Goal: Task Accomplishment & Management: Complete application form

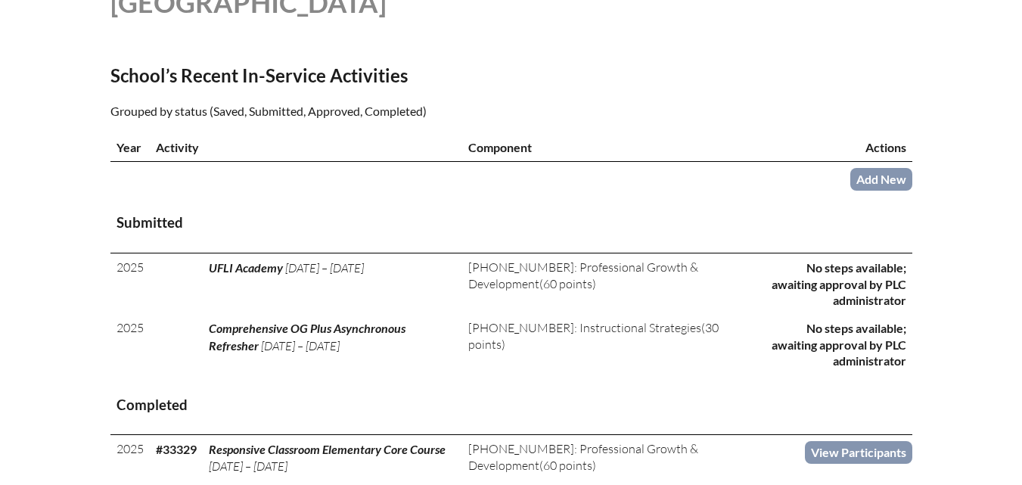
scroll to position [454, 0]
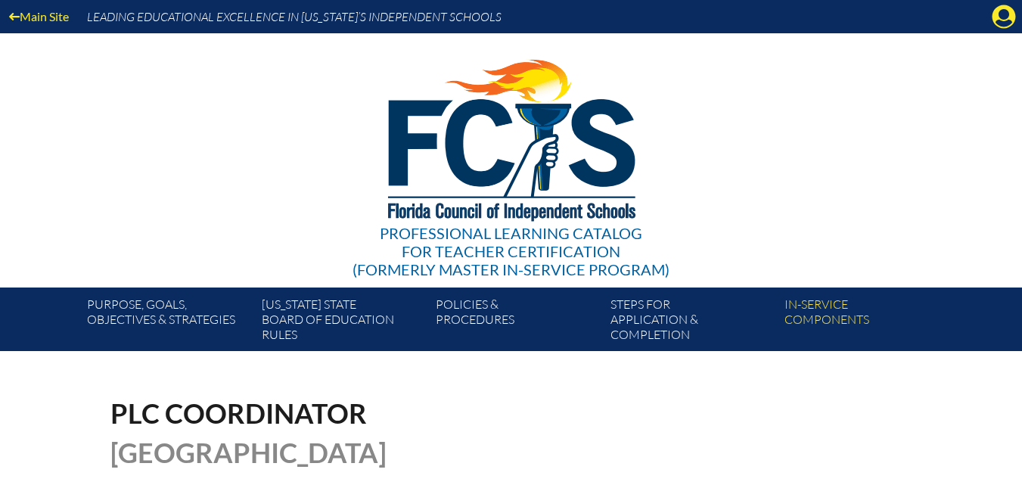
scroll to position [454, 0]
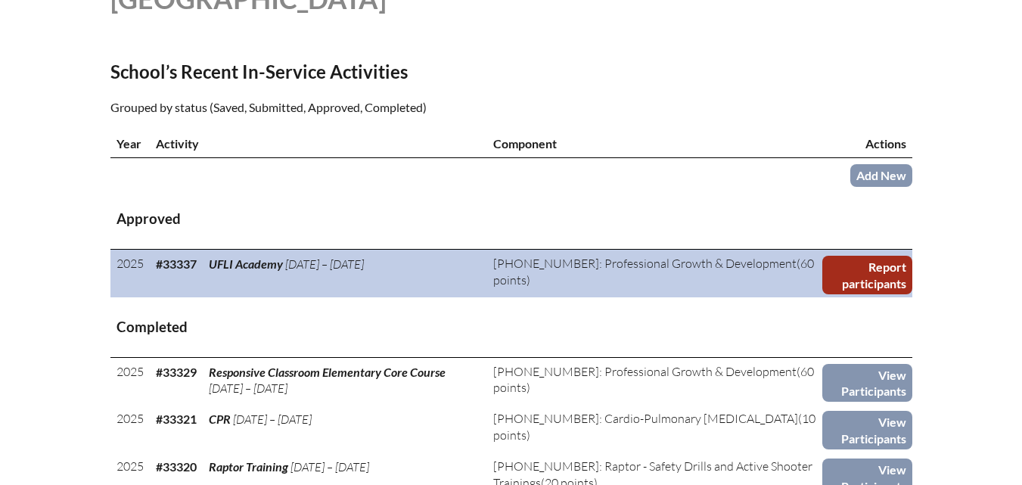
click at [897, 294] on link "Report participants" at bounding box center [867, 275] width 90 height 39
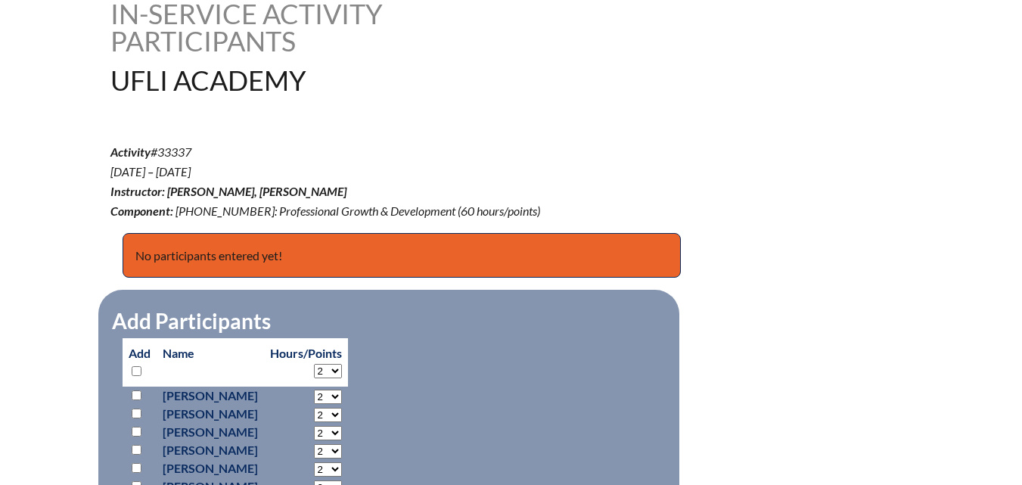
scroll to position [605, 0]
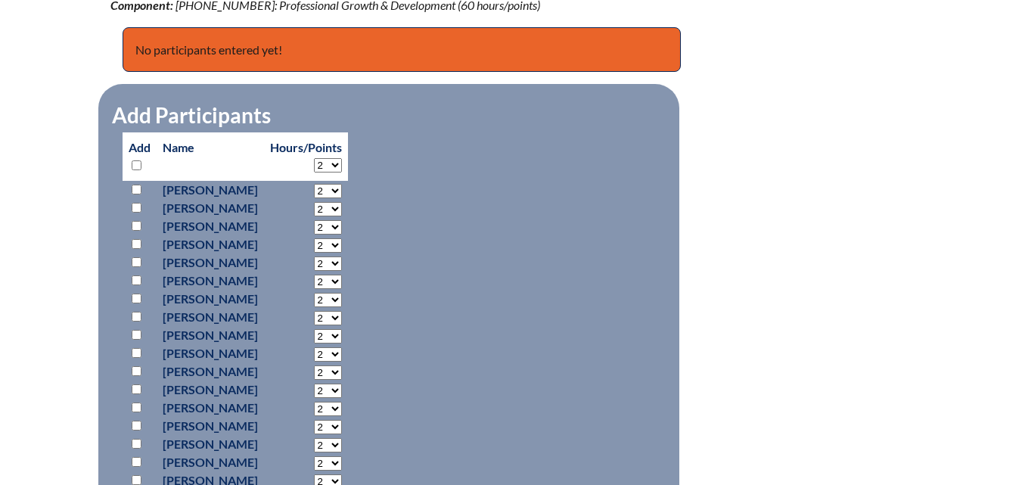
click at [137, 349] on input "checkbox" at bounding box center [137, 353] width 10 height 10
checkbox input "true"
click at [137, 242] on input "checkbox" at bounding box center [137, 244] width 10 height 10
checkbox input "true"
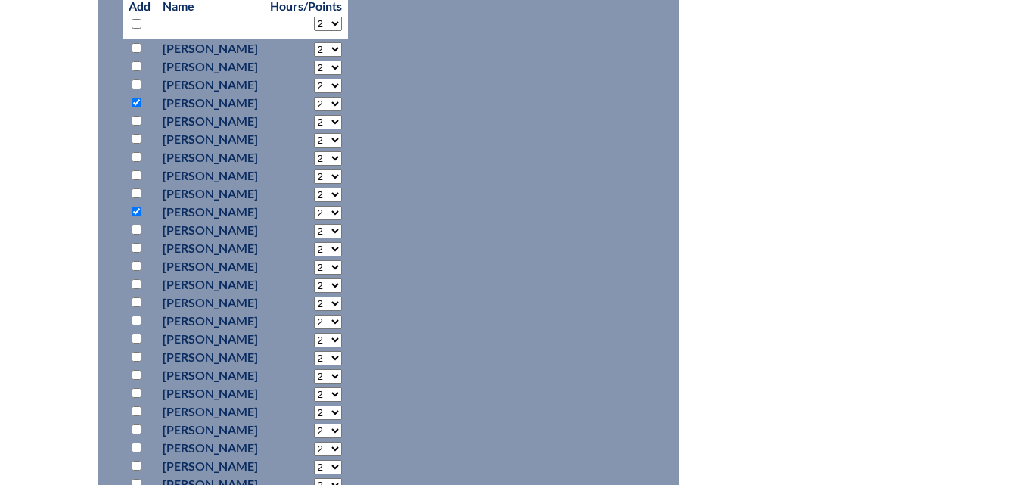
scroll to position [832, 0]
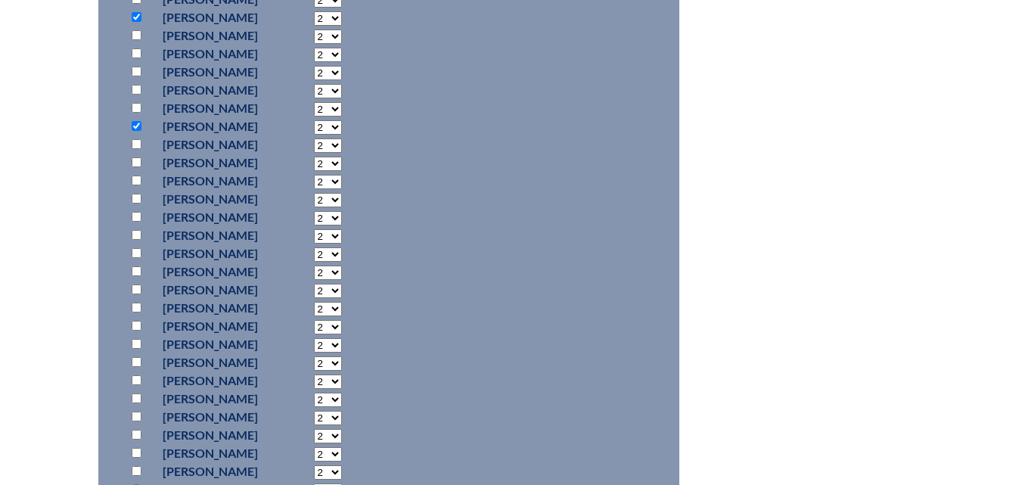
click at [132, 376] on input "checkbox" at bounding box center [137, 380] width 10 height 10
checkbox input "true"
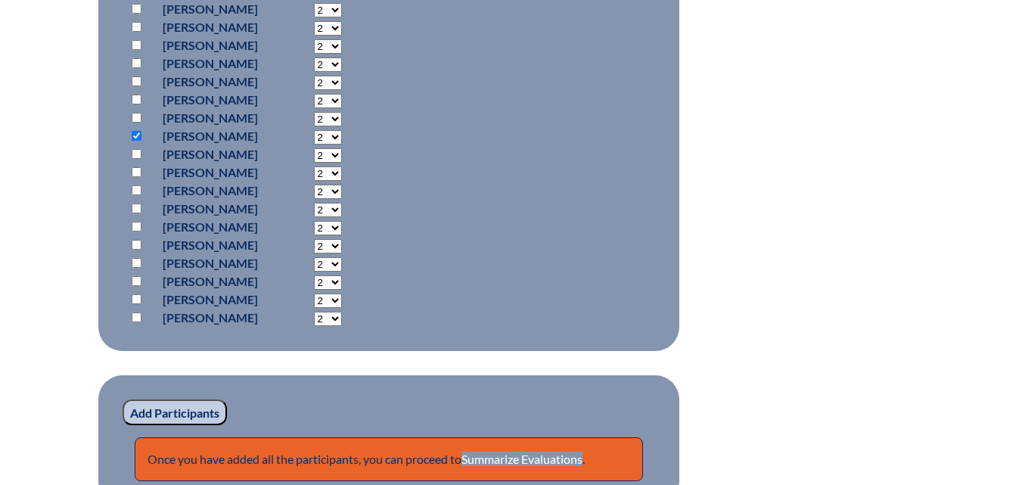
scroll to position [1135, 0]
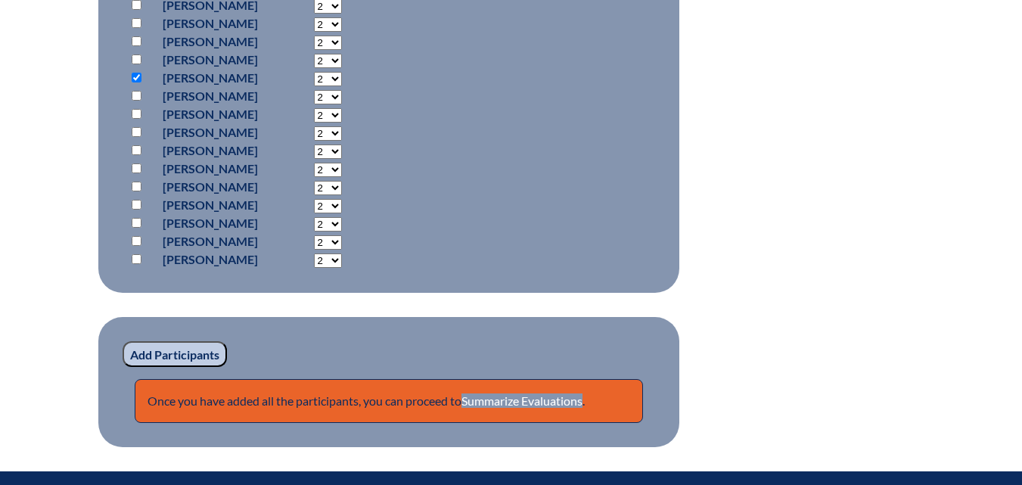
click at [183, 347] on input "Add Participants" at bounding box center [175, 354] width 104 height 26
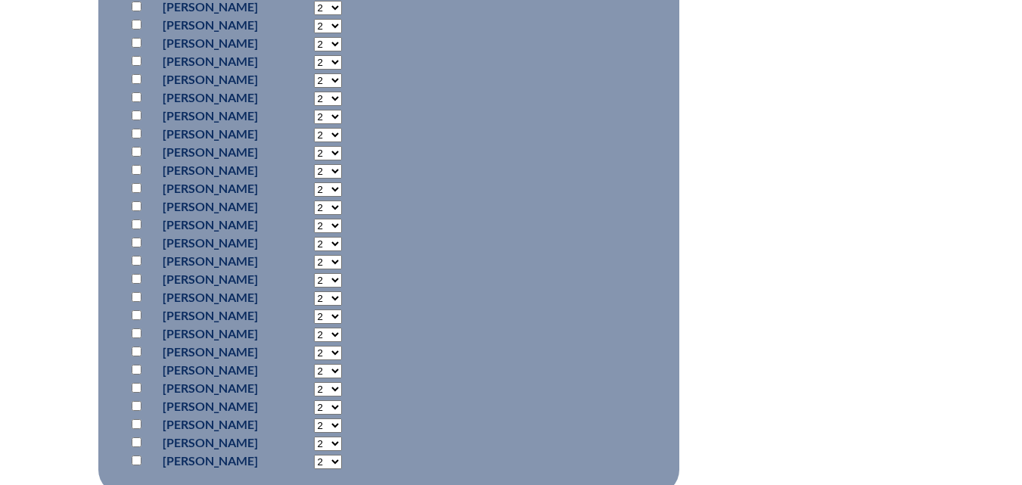
scroll to position [1193, 0]
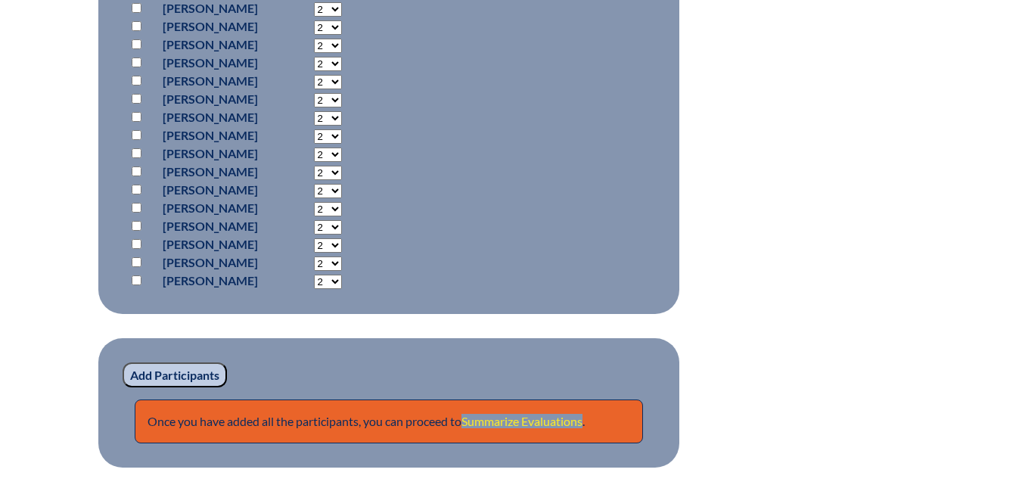
click at [477, 418] on link "Summarize Evaluations" at bounding box center [522, 421] width 121 height 14
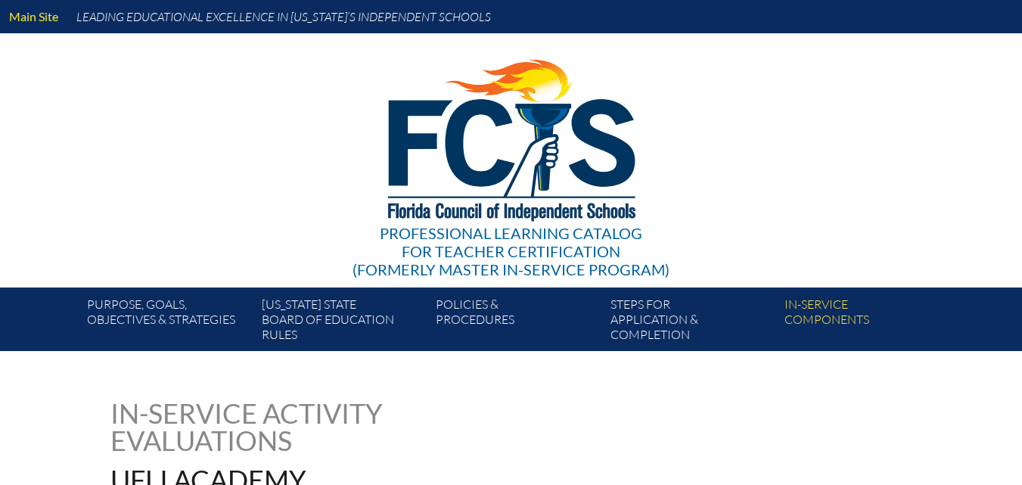
type input "0"
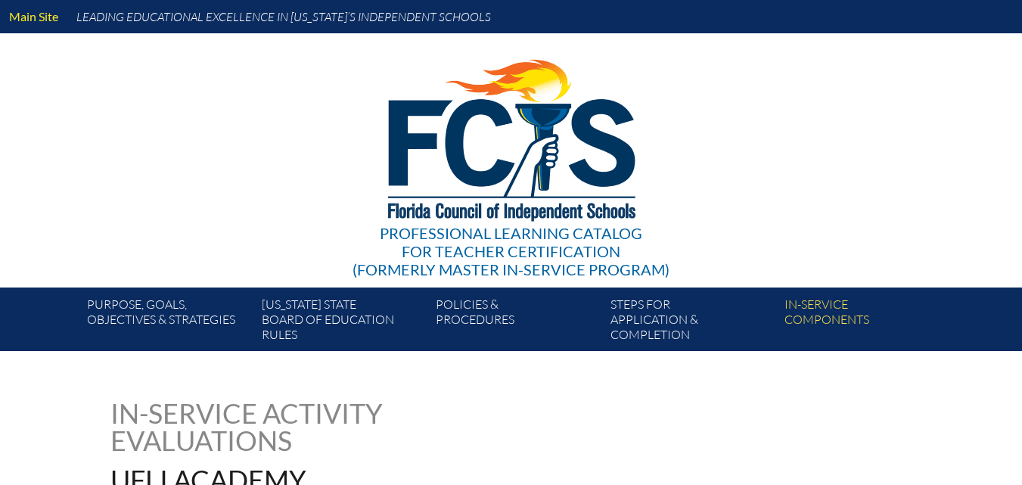
type input "0"
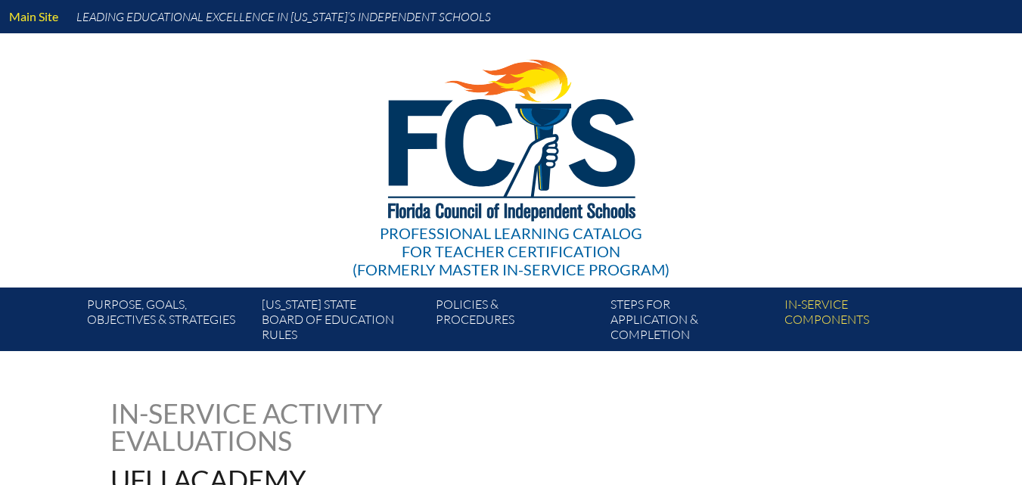
type input "0"
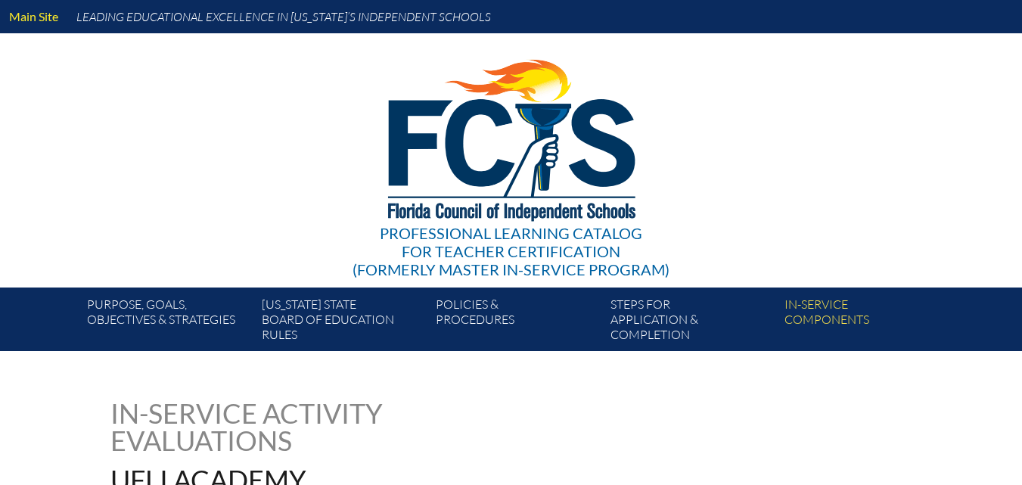
type input "0"
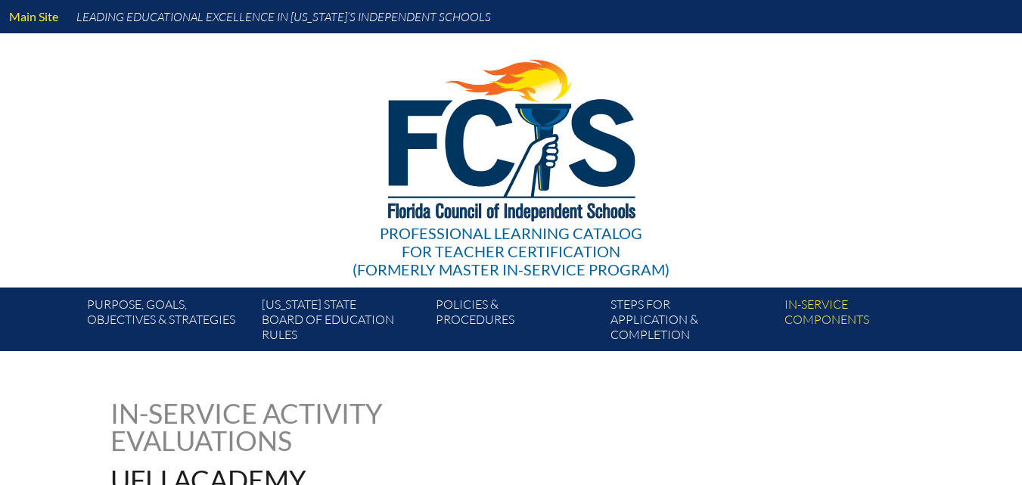
type input "0"
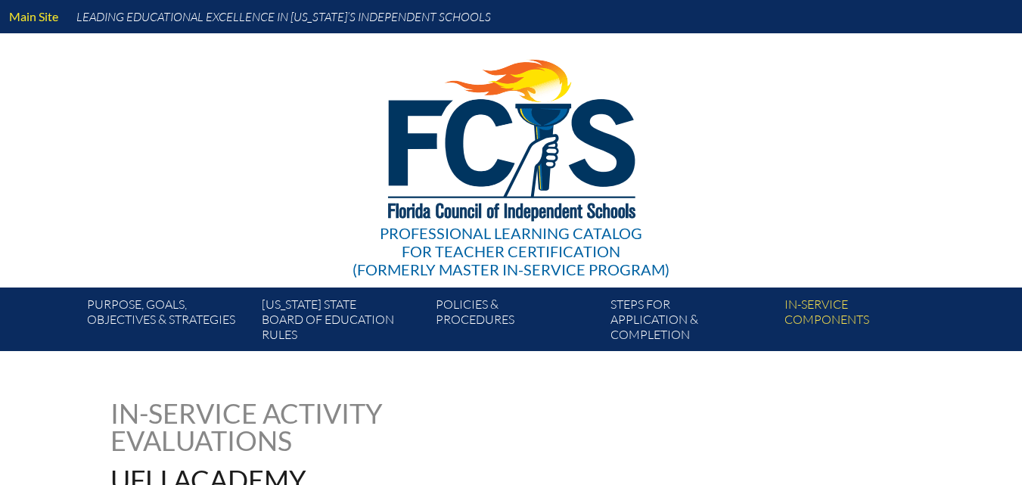
type input "0"
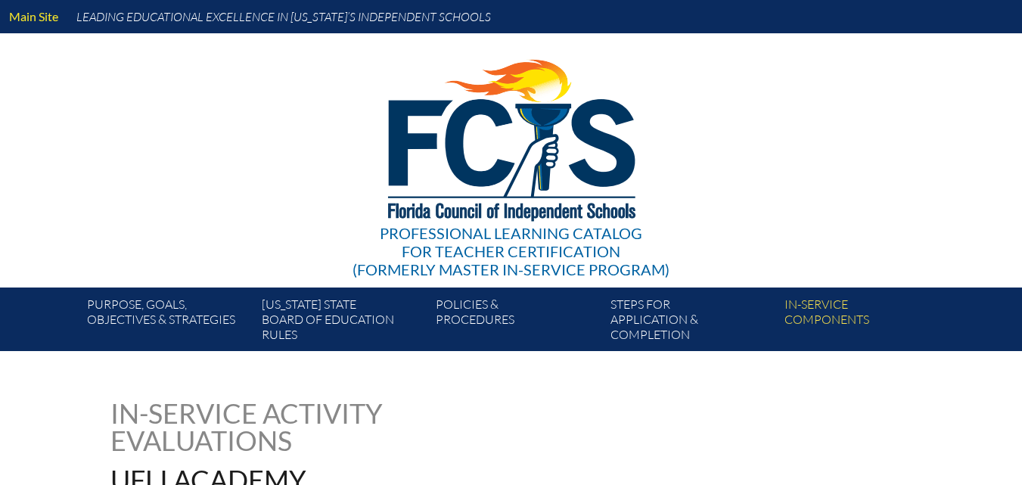
type input "0"
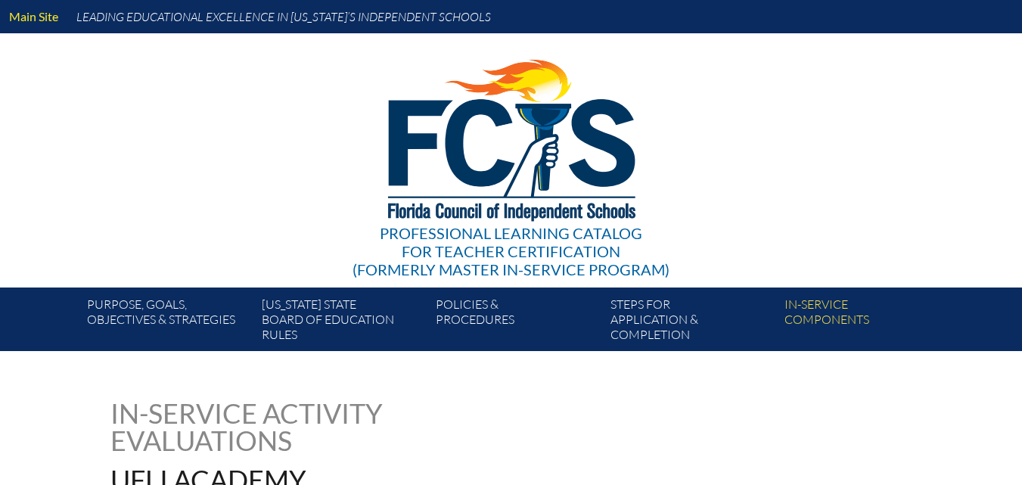
type input "0"
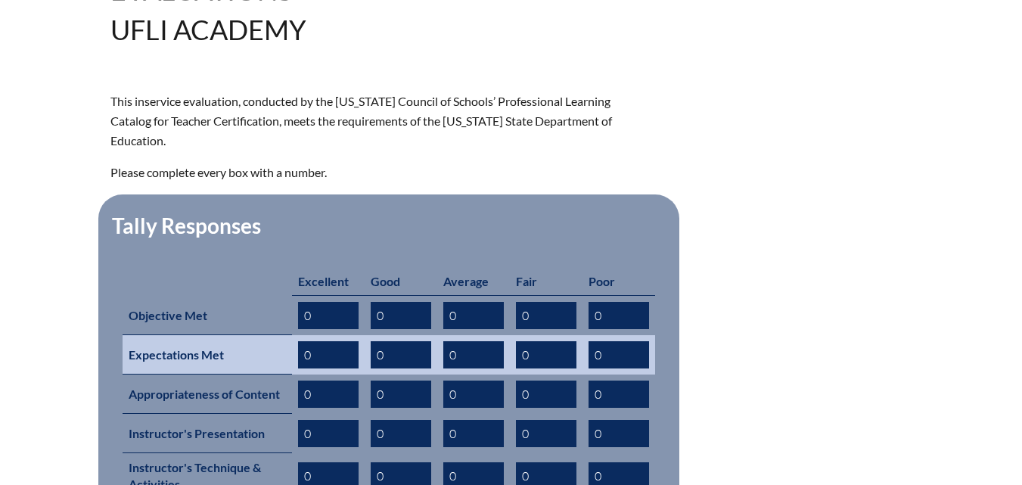
scroll to position [454, 0]
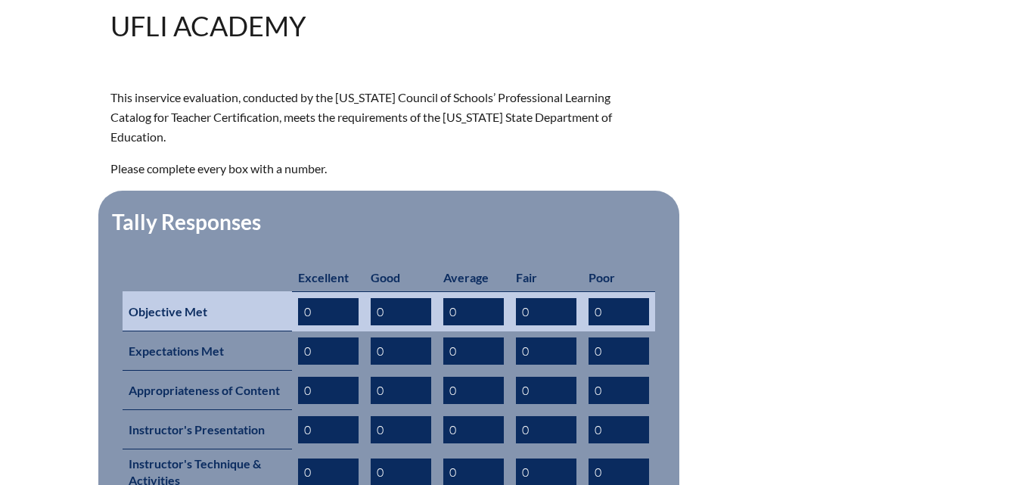
click at [303, 298] on input "0" at bounding box center [328, 311] width 61 height 27
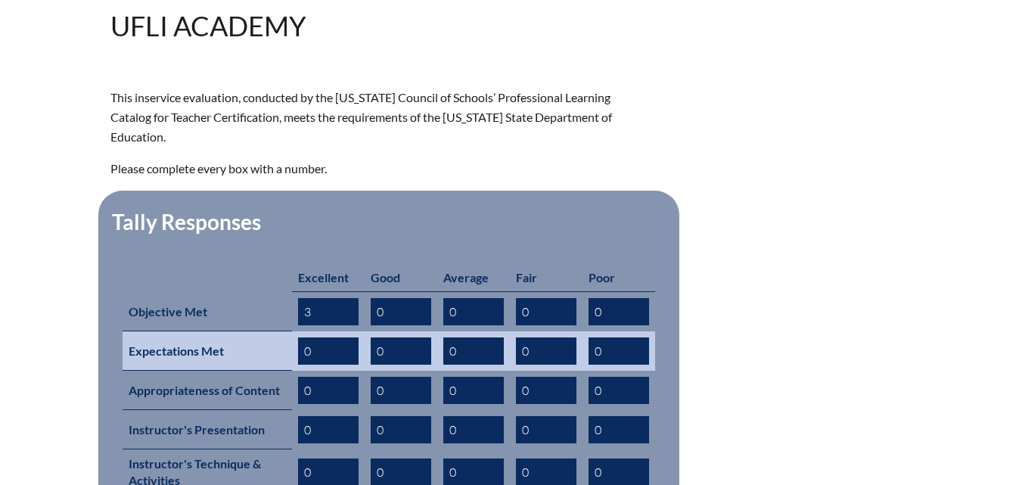
type input "3"
click at [331, 338] on input "0" at bounding box center [328, 350] width 61 height 27
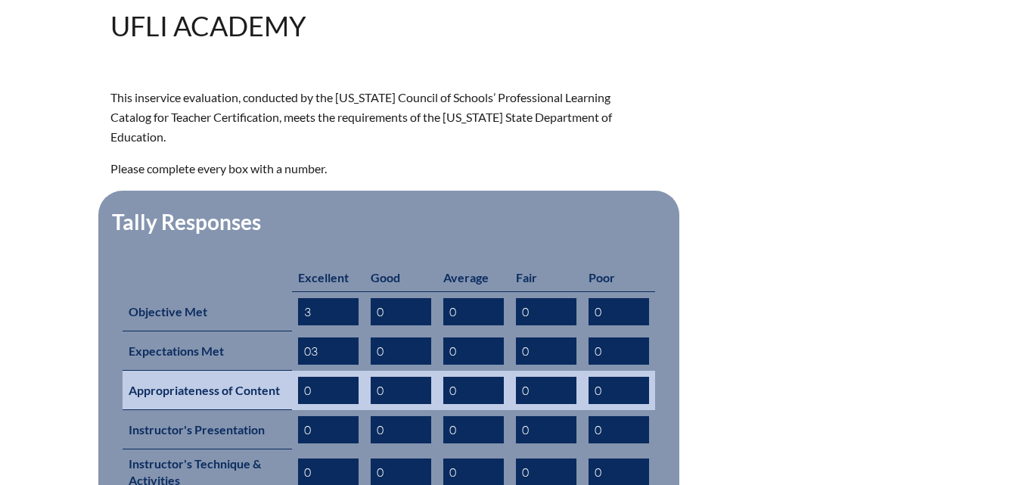
type input "03"
click at [318, 377] on input "0" at bounding box center [328, 390] width 61 height 27
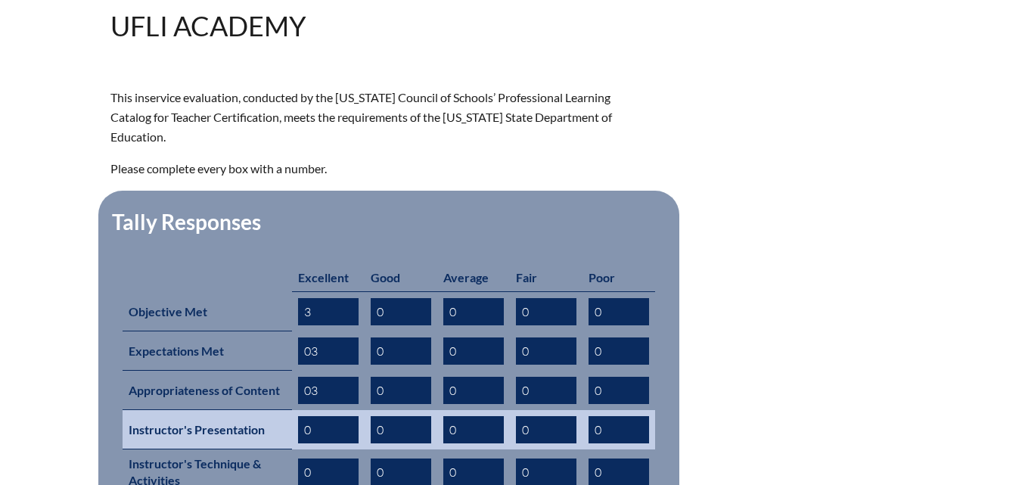
type input "03"
click at [326, 416] on input "0" at bounding box center [328, 429] width 61 height 27
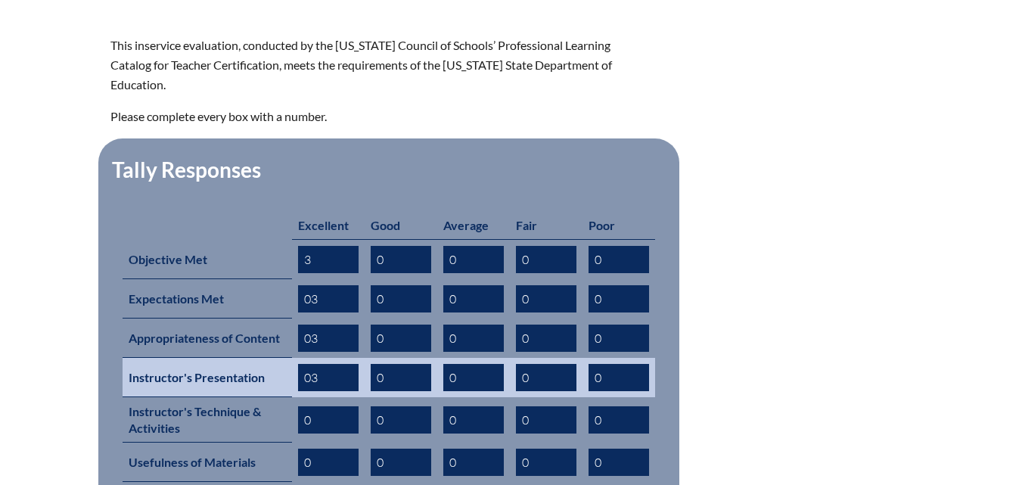
scroll to position [681, 0]
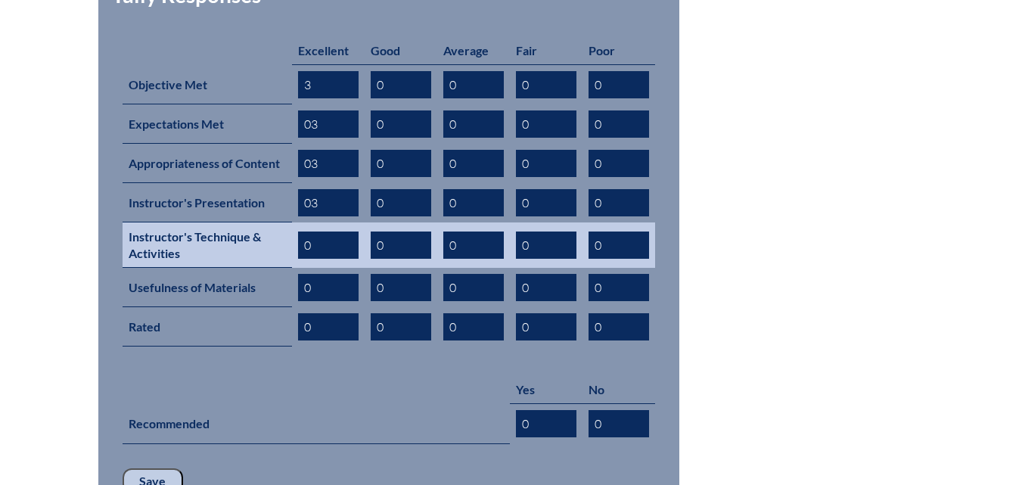
type input "03"
click at [316, 232] on input "0" at bounding box center [328, 245] width 61 height 27
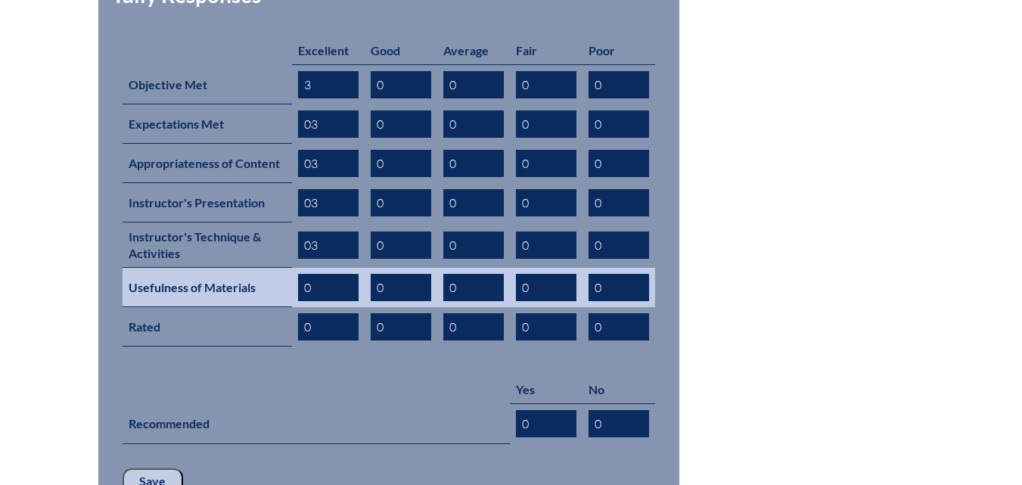
type input "03"
click at [323, 274] on input "0" at bounding box center [328, 287] width 61 height 27
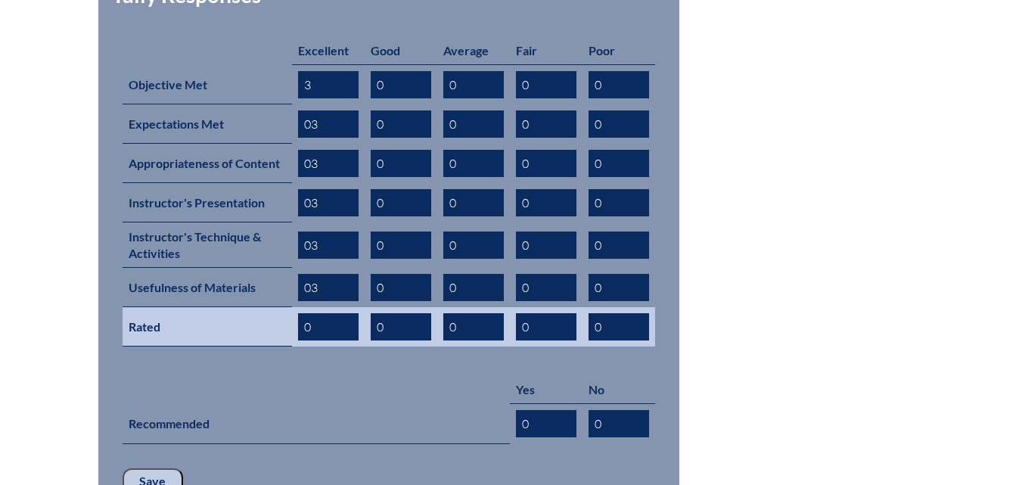
type input "03"
click at [321, 313] on input "0" at bounding box center [328, 326] width 61 height 27
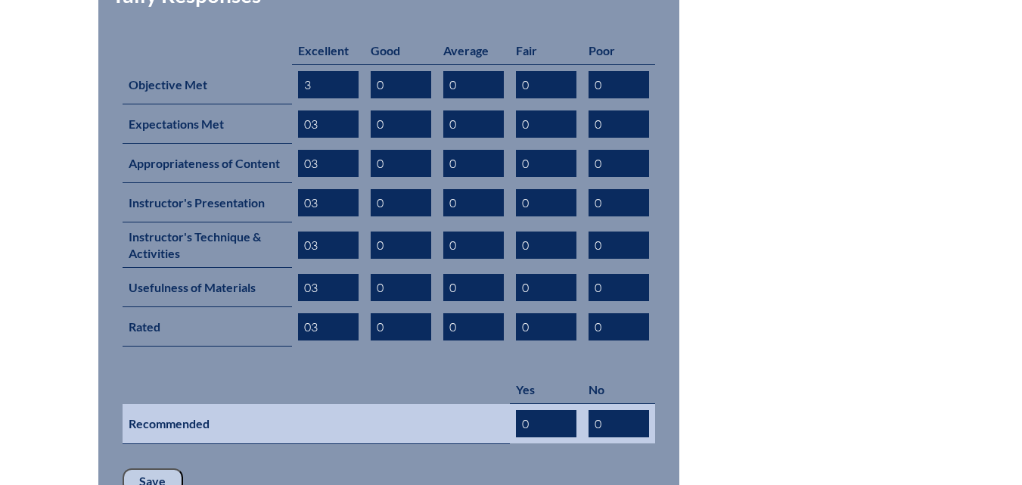
type input "03"
click at [553, 410] on input "0" at bounding box center [546, 423] width 61 height 27
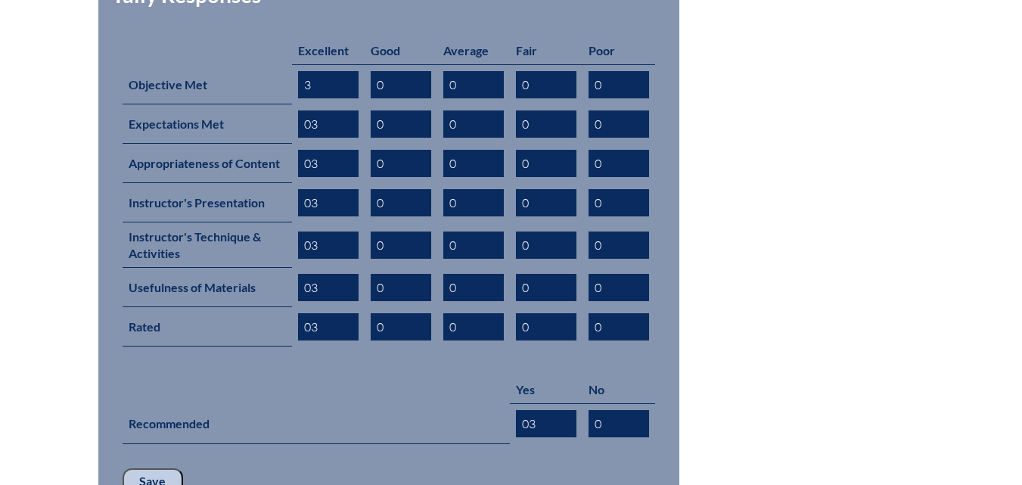
type input "03"
click at [136, 468] on input "Save" at bounding box center [153, 481] width 61 height 26
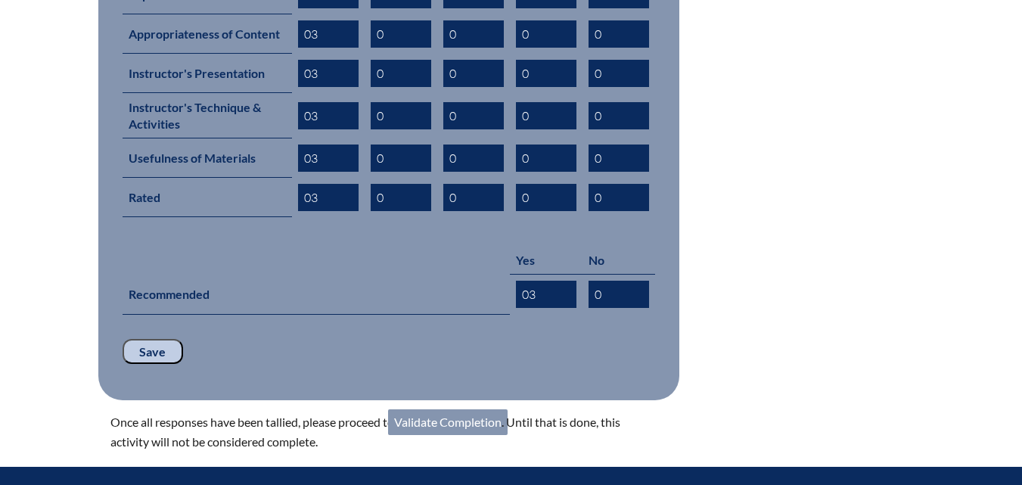
scroll to position [908, 0]
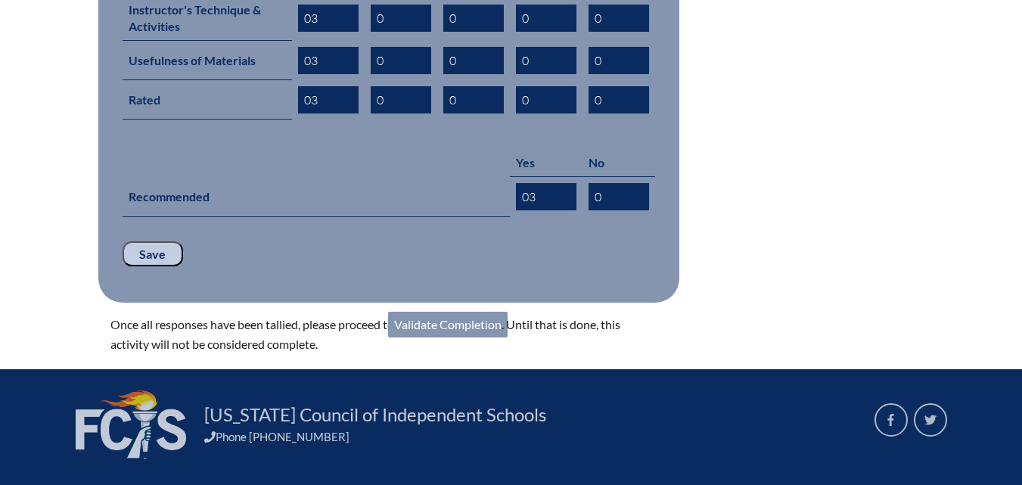
click at [453, 312] on link "Validate Completion" at bounding box center [448, 325] width 120 height 26
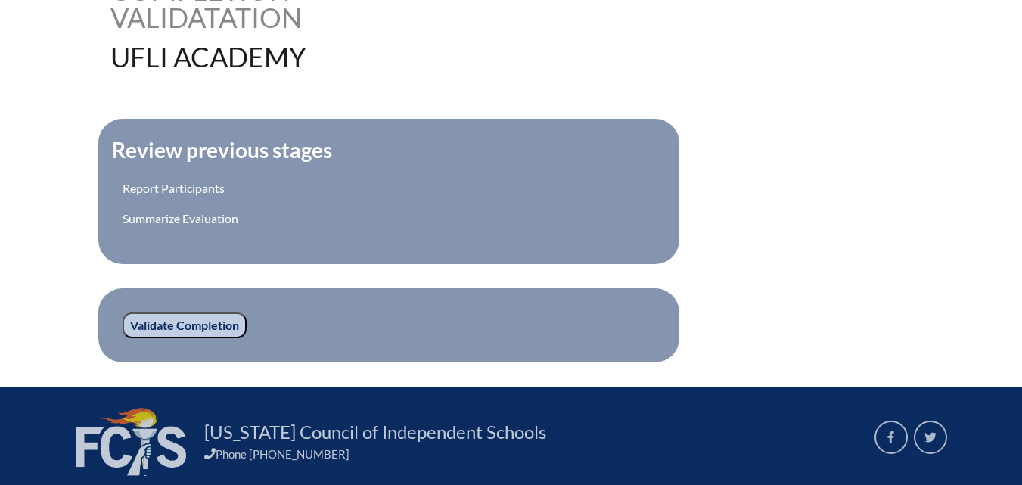
scroll to position [454, 0]
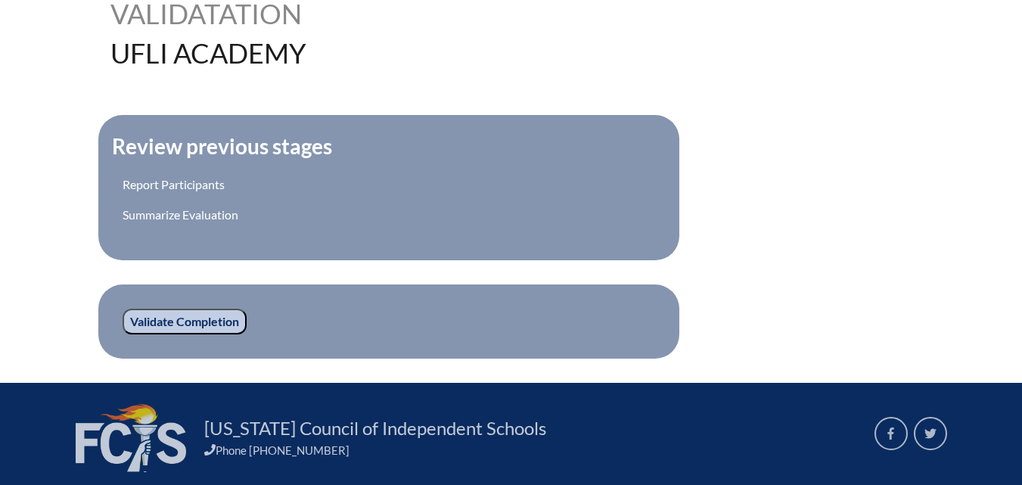
click at [230, 316] on input "Validate Completion" at bounding box center [185, 322] width 124 height 26
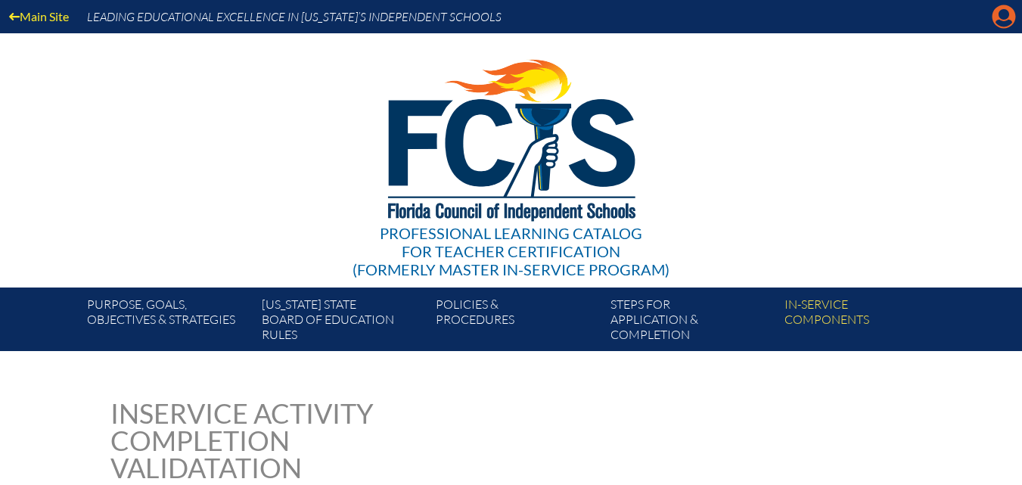
click at [999, 17] on icon at bounding box center [1004, 16] width 23 height 23
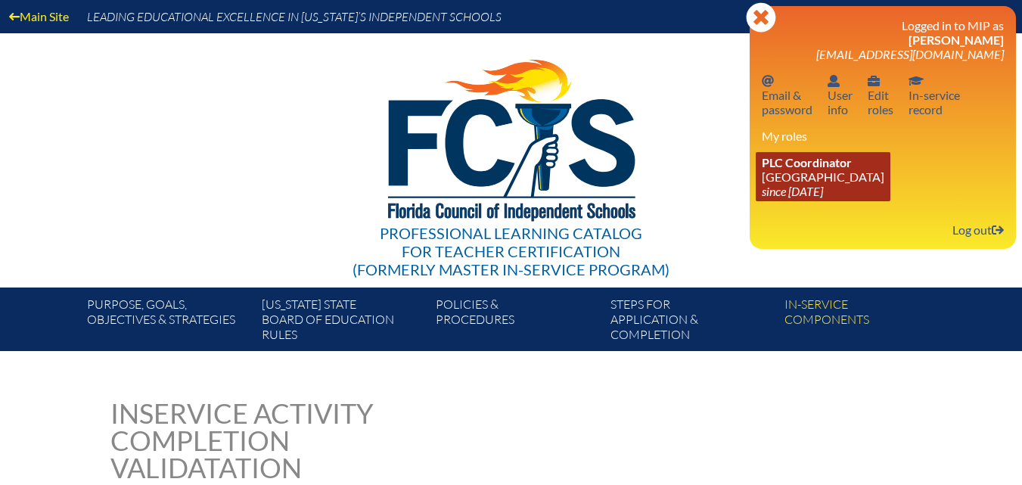
click at [850, 167] on span "PLC Coordinator" at bounding box center [807, 162] width 90 height 14
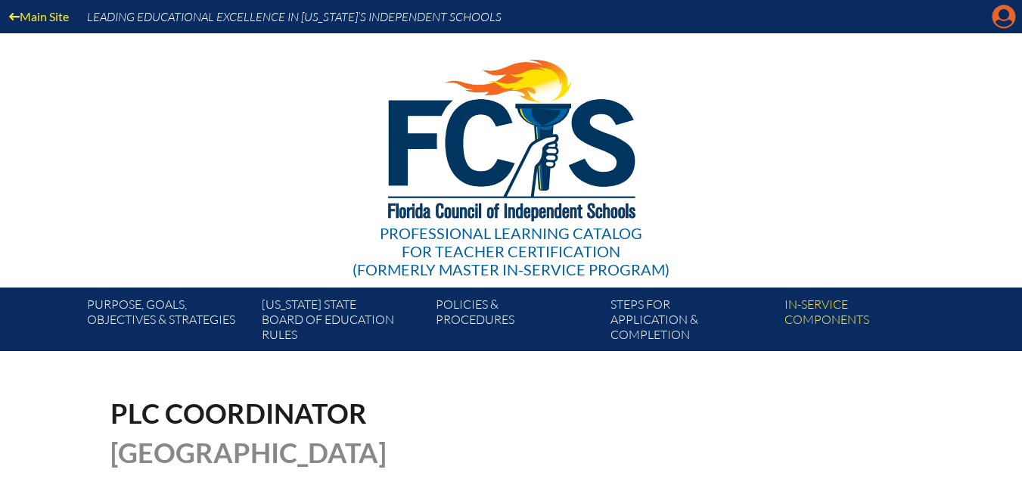
click at [1013, 16] on icon at bounding box center [1004, 16] width 23 height 23
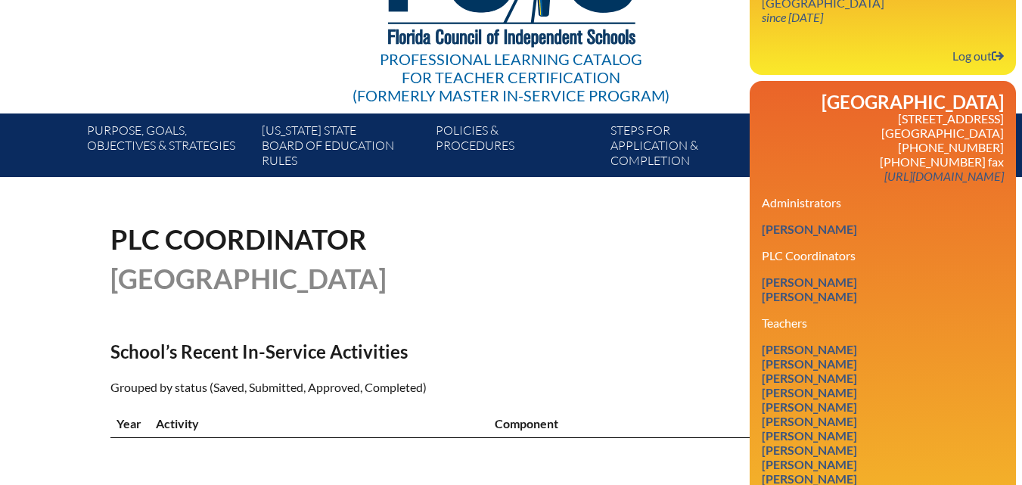
scroll to position [227, 0]
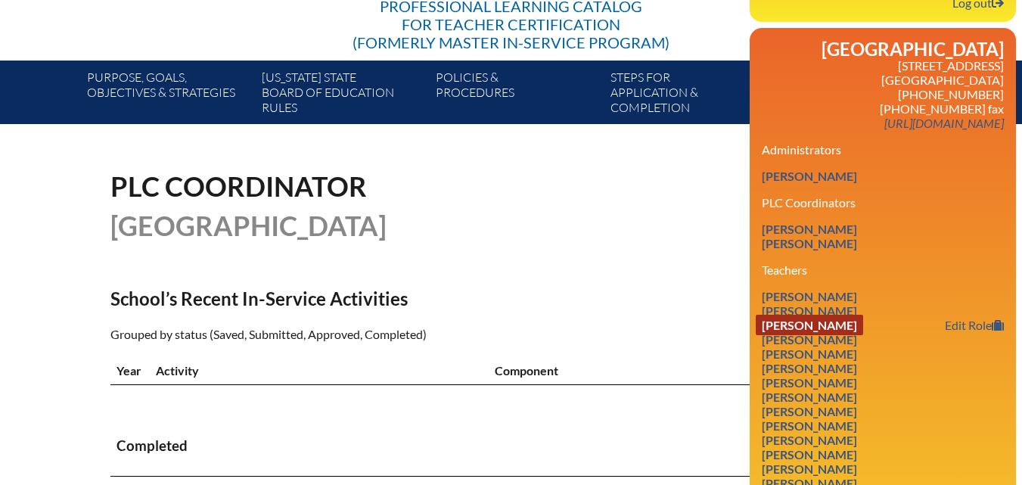
click at [853, 335] on link "[PERSON_NAME]" at bounding box center [809, 325] width 107 height 20
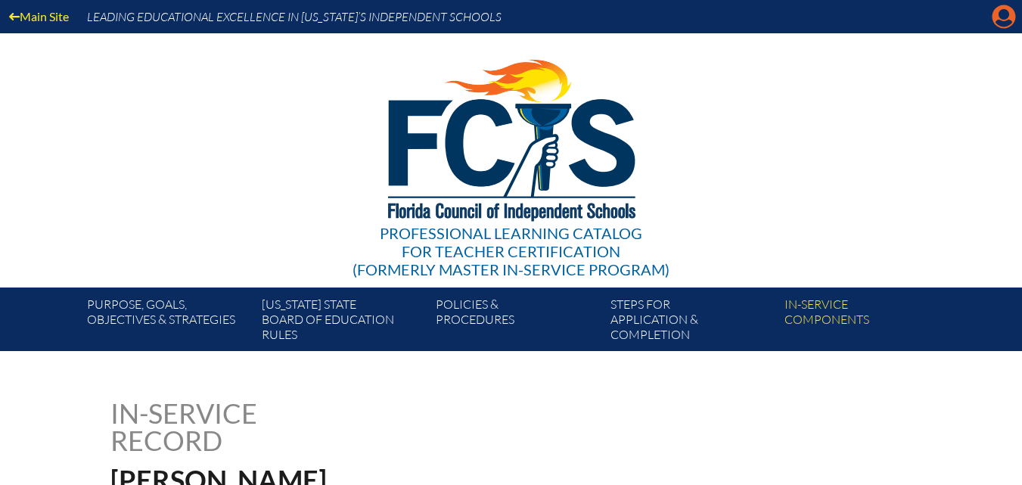
click at [1011, 19] on icon at bounding box center [1004, 16] width 23 height 23
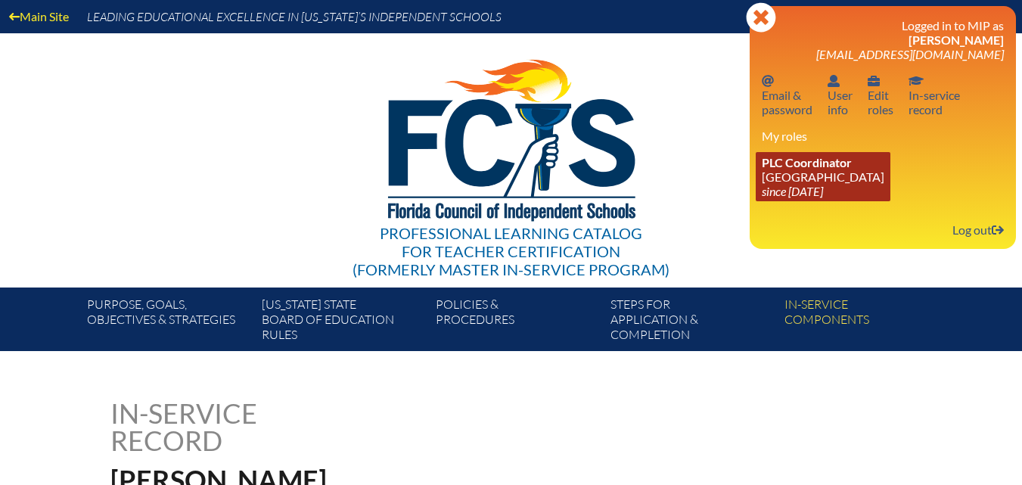
click at [832, 178] on link "PLC Coordinator Riverside Presbyterian Day School since 2024 Dec 6" at bounding box center [823, 176] width 135 height 49
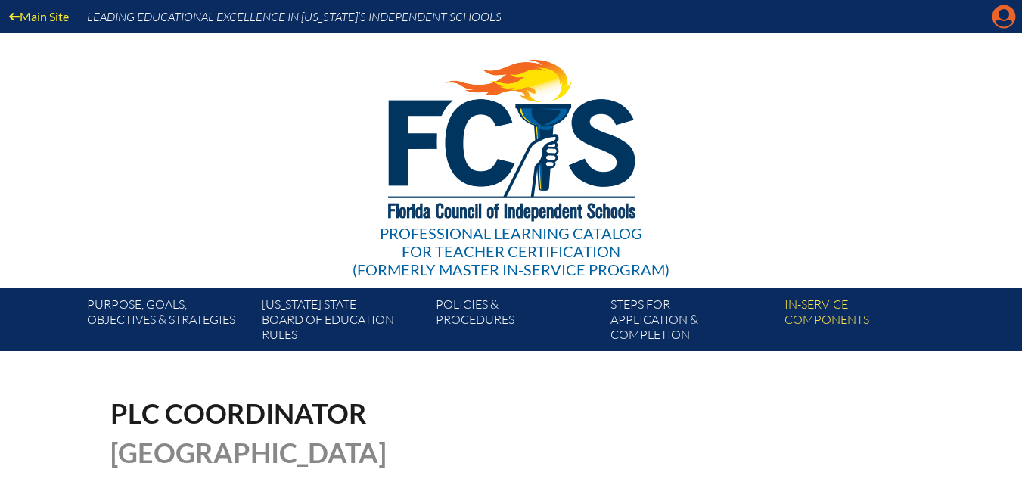
click at [1009, 18] on icon at bounding box center [1004, 16] width 23 height 23
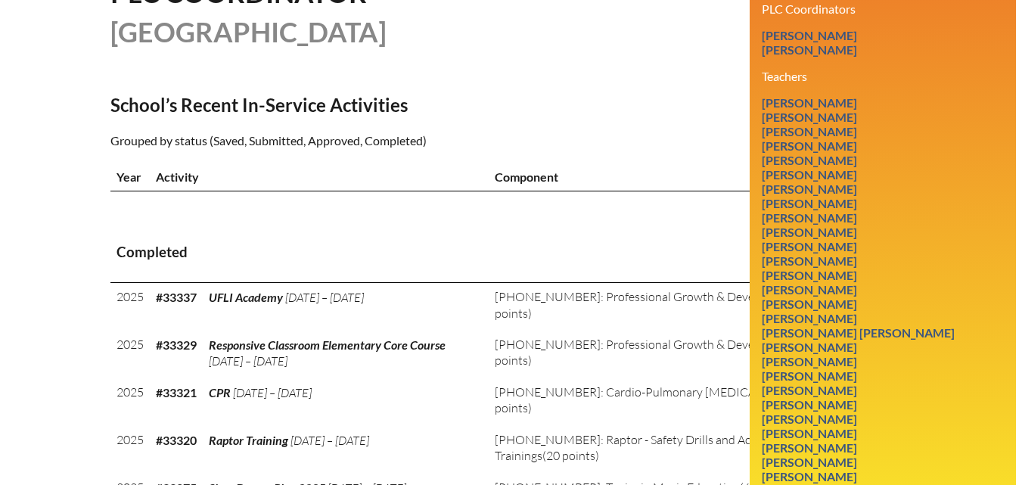
scroll to position [454, 0]
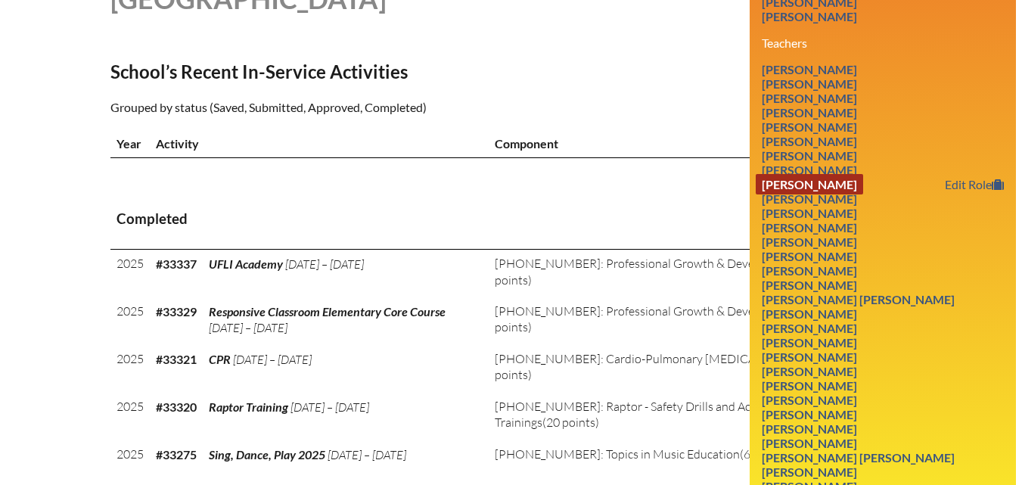
click at [863, 194] on link "[PERSON_NAME]" at bounding box center [809, 184] width 107 height 20
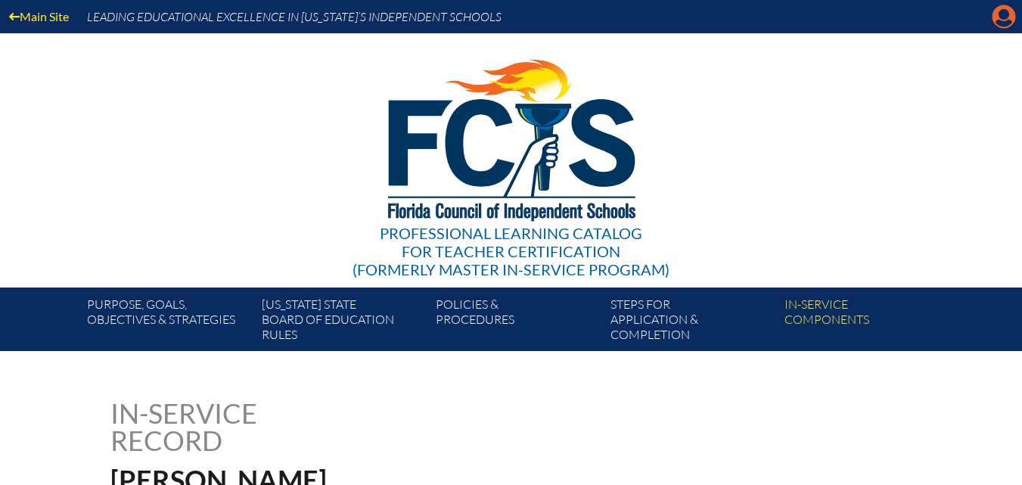
click at [1002, 20] on icon at bounding box center [1004, 16] width 23 height 23
